Goal: Find specific page/section: Locate item on page

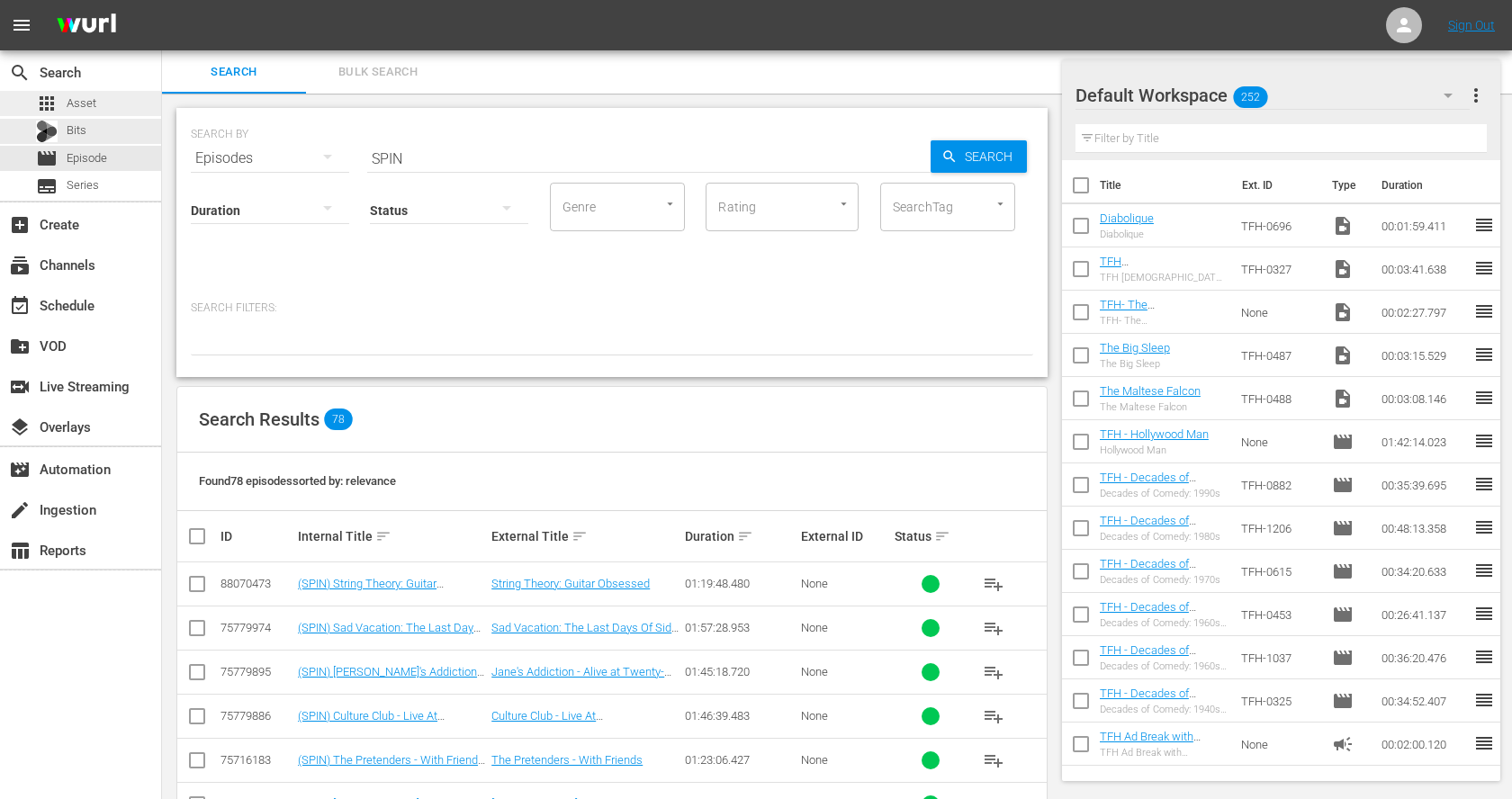
scroll to position [3203, 0]
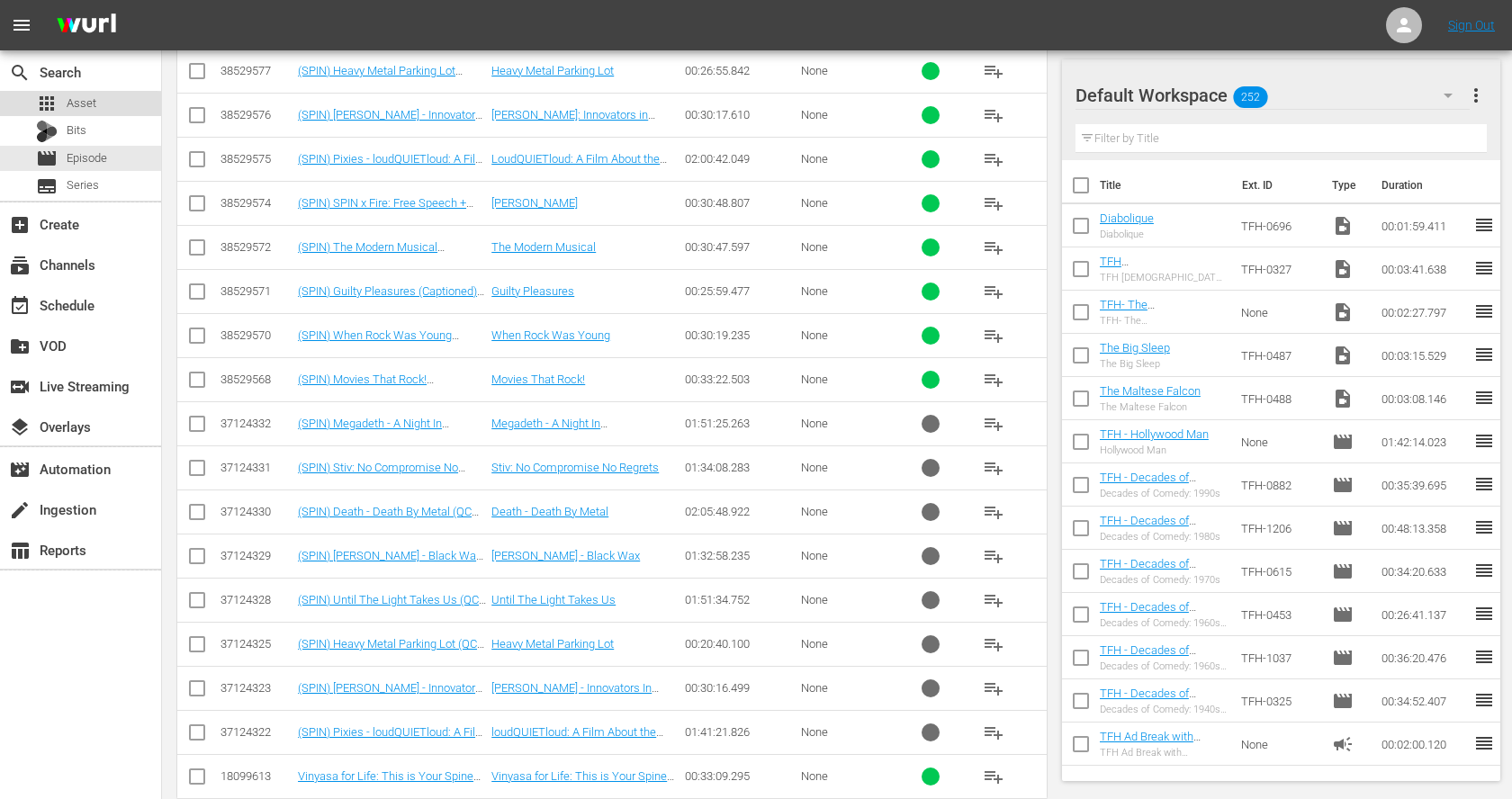
click at [79, 96] on span "Asset" at bounding box center [81, 104] width 30 height 18
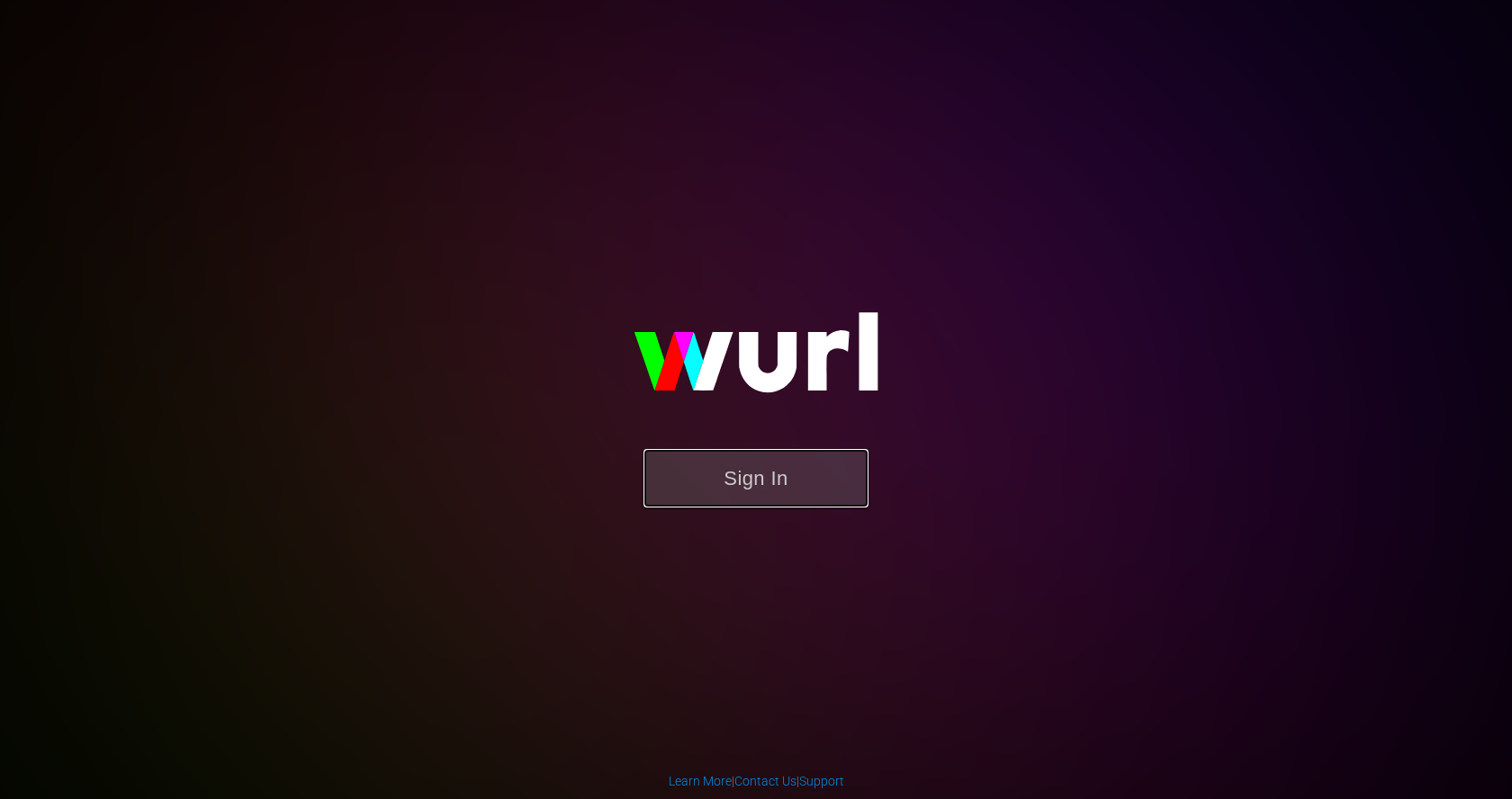
click at [785, 468] on button "Sign In" at bounding box center [756, 478] width 225 height 59
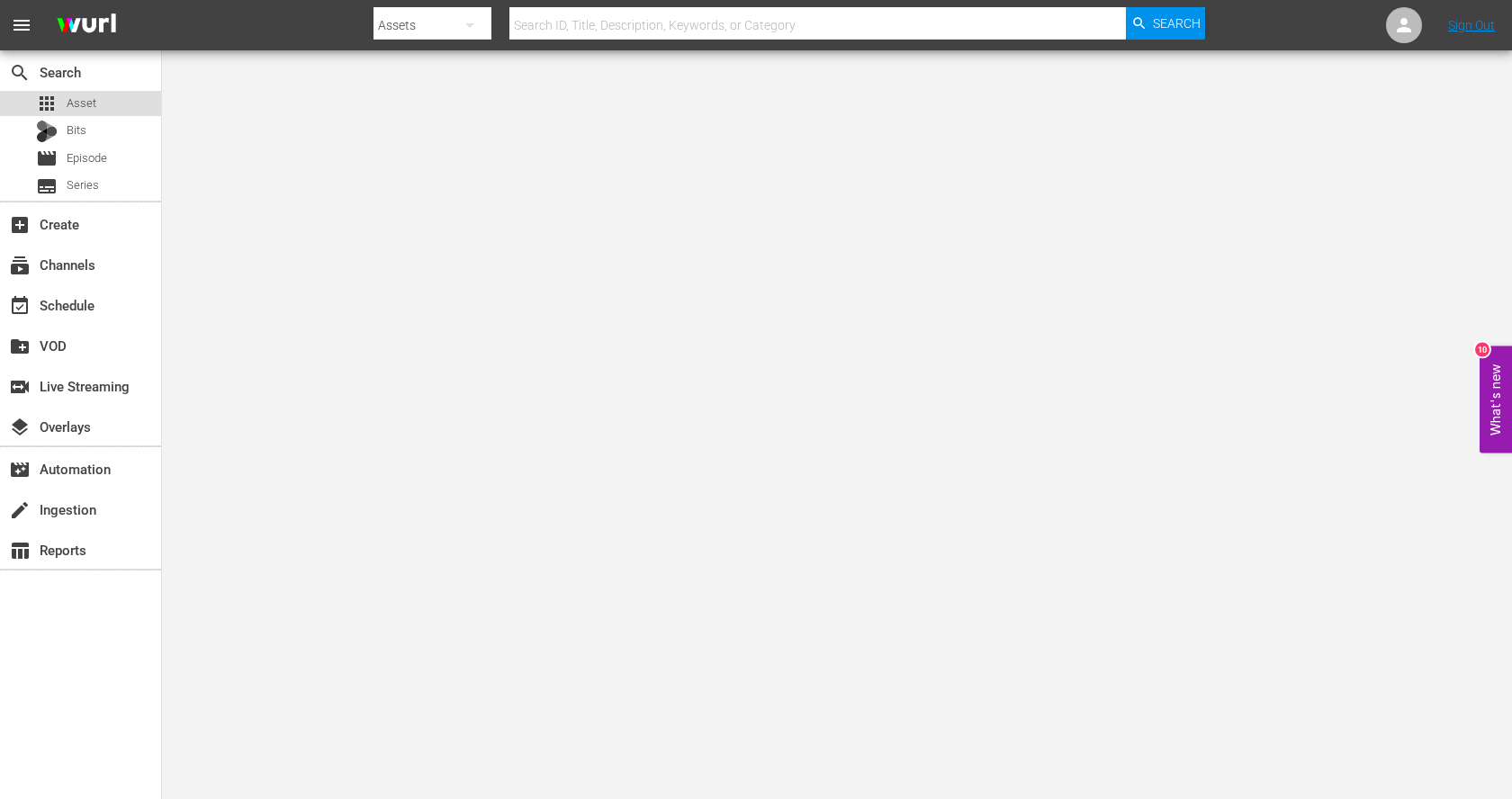
click at [94, 101] on span "Asset" at bounding box center [81, 104] width 30 height 18
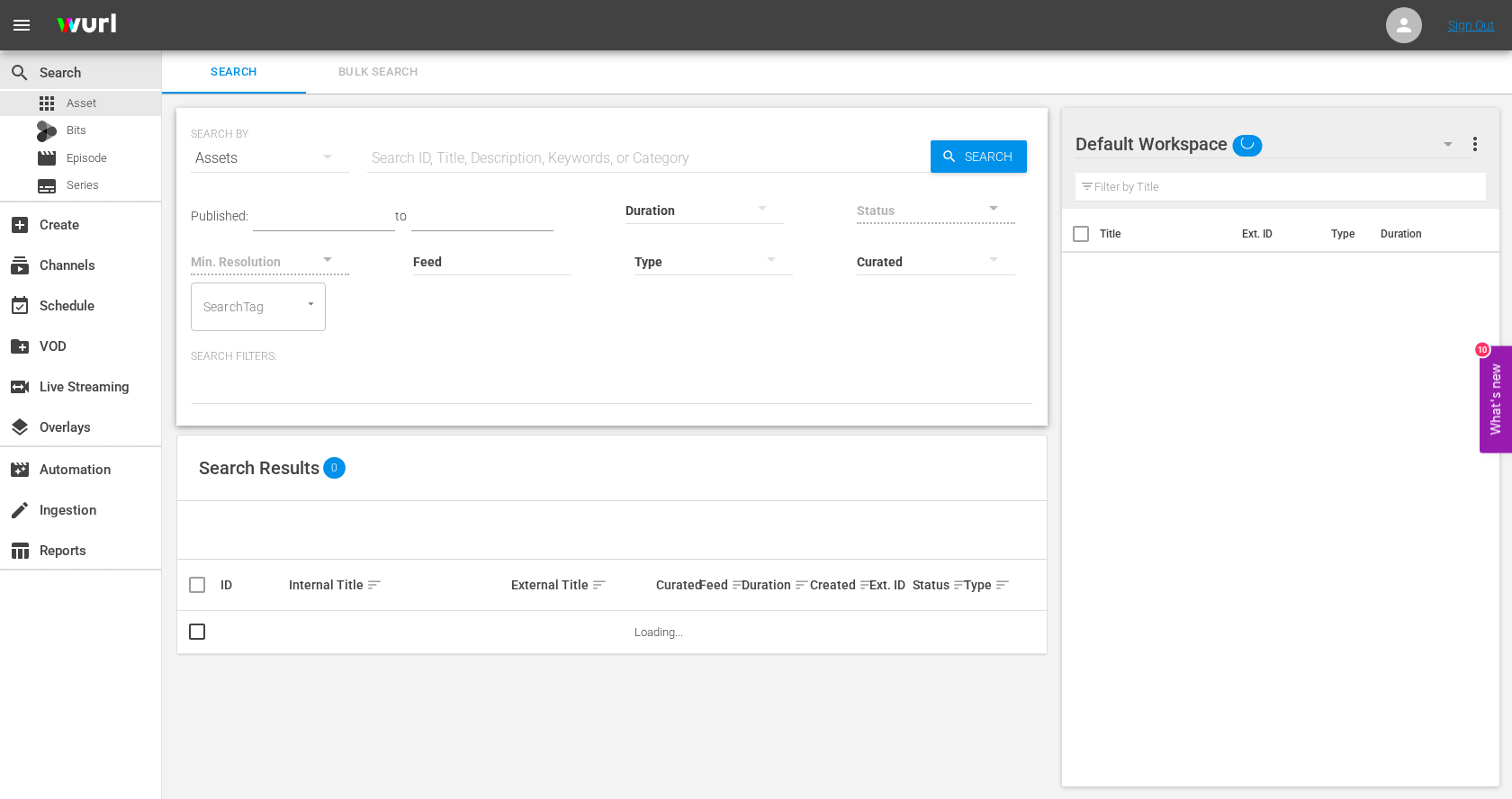
click at [426, 163] on input "text" at bounding box center [648, 159] width 564 height 43
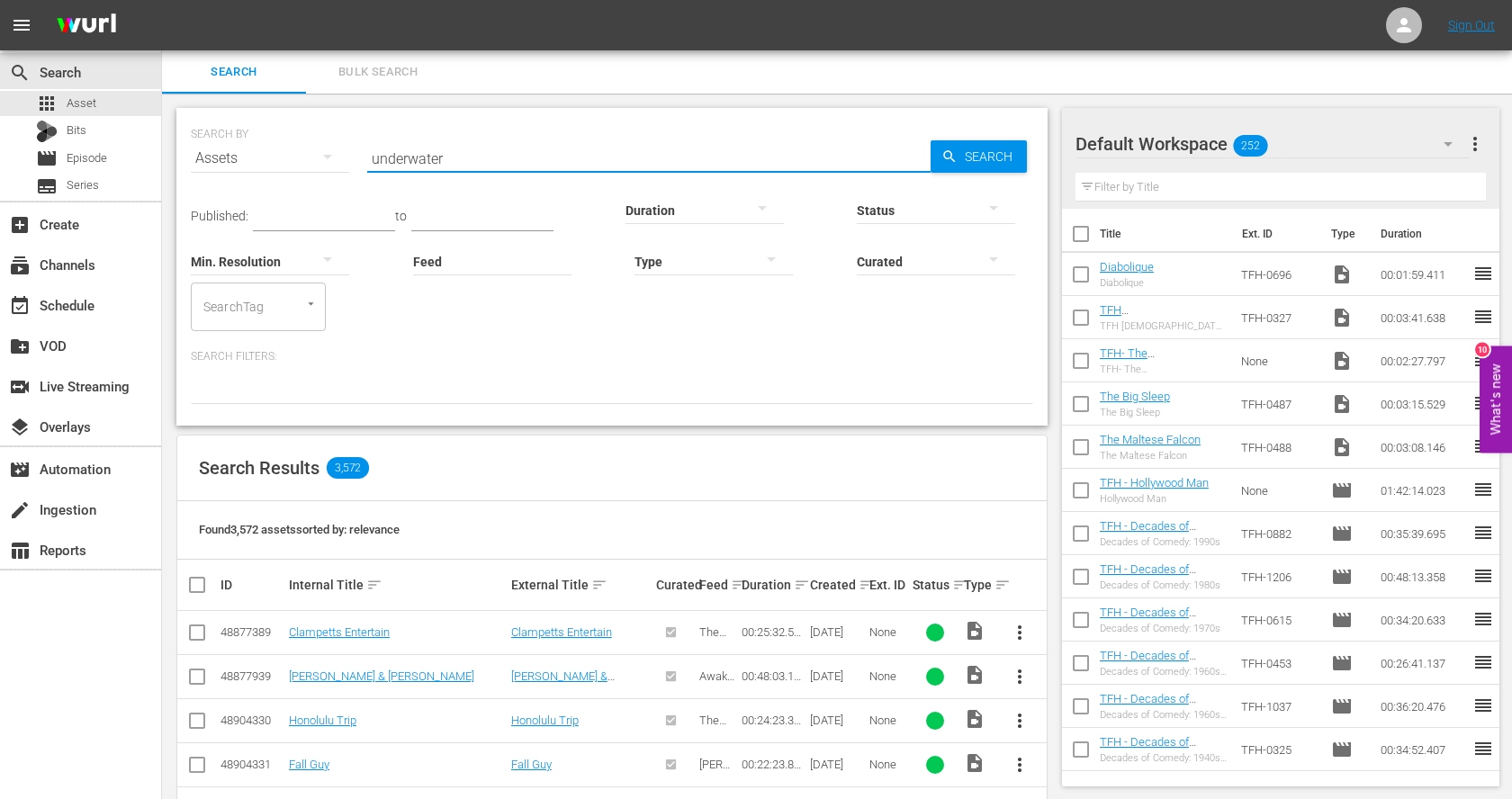
type input "underwater"
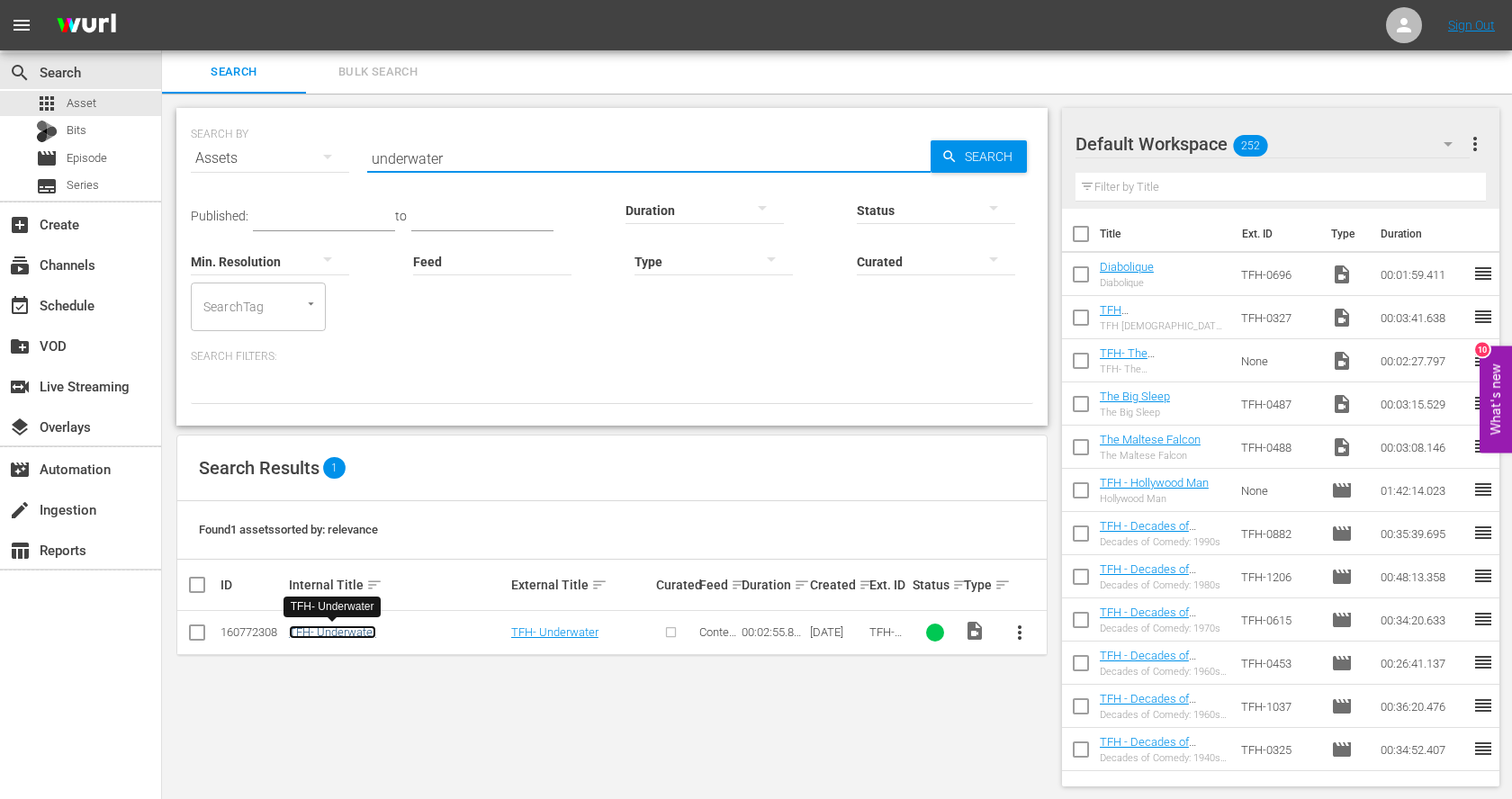
click at [352, 632] on link "TFH- Underwater" at bounding box center [332, 632] width 87 height 14
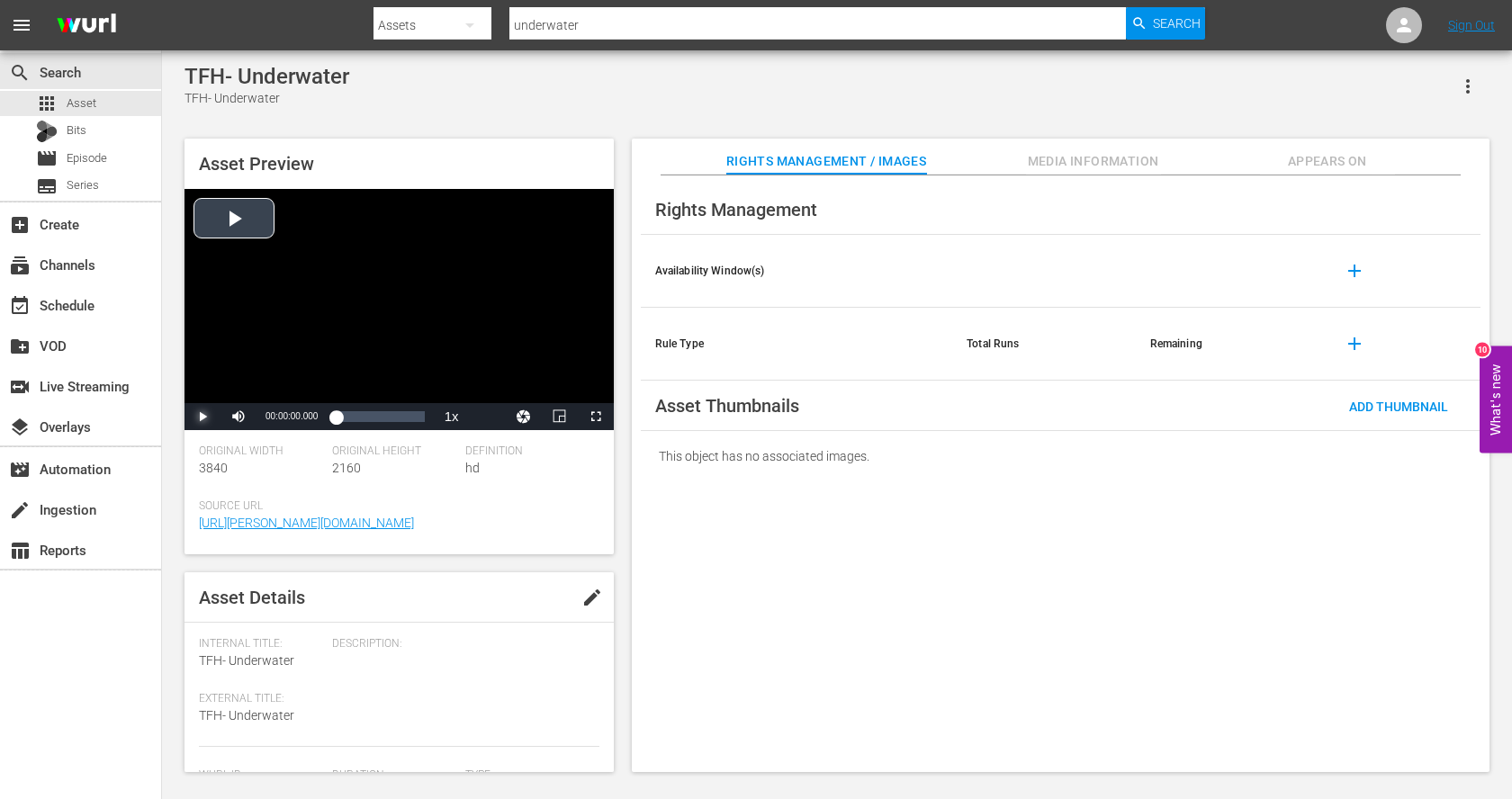
click at [203, 417] on span "Video Player" at bounding box center [203, 417] width 0 height 0
